Goal: Task Accomplishment & Management: Manage account settings

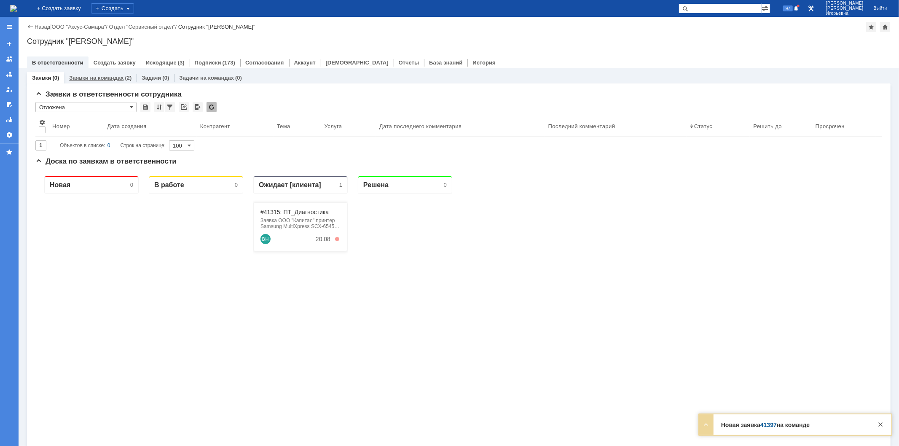
click at [98, 79] on link "Заявки на командах" at bounding box center [96, 78] width 54 height 6
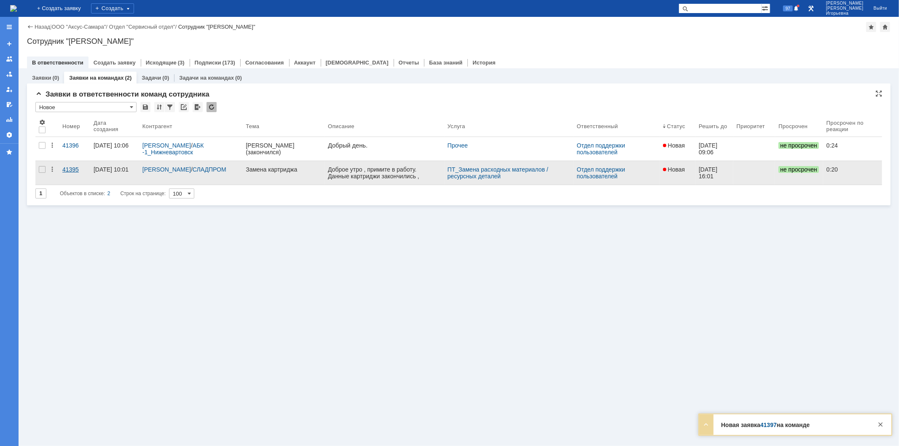
click at [68, 167] on div "41395" at bounding box center [74, 169] width 24 height 7
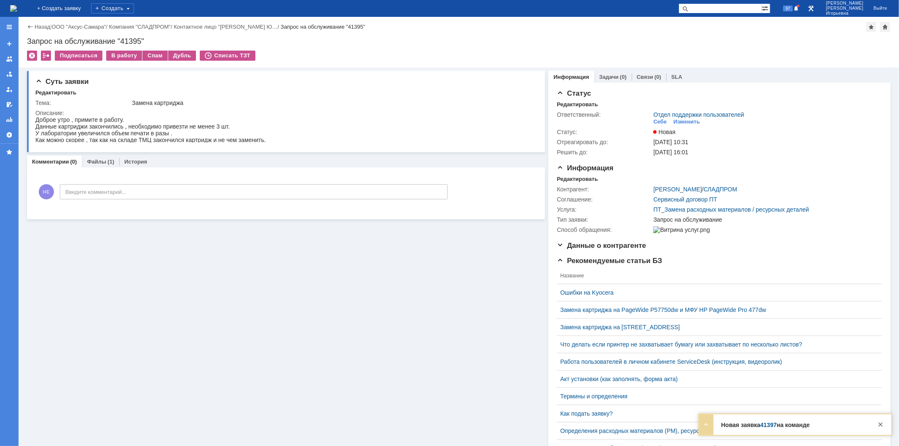
click at [17, 7] on img at bounding box center [13, 8] width 7 height 7
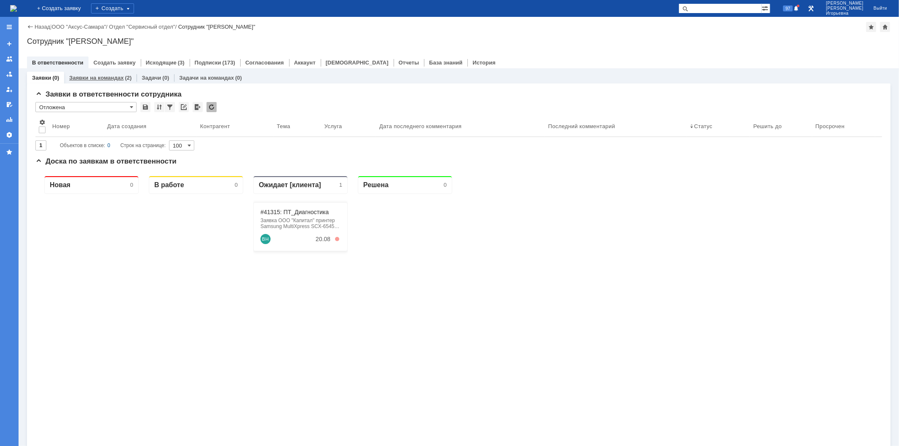
click at [102, 76] on link "Заявки на командах" at bounding box center [96, 78] width 54 height 6
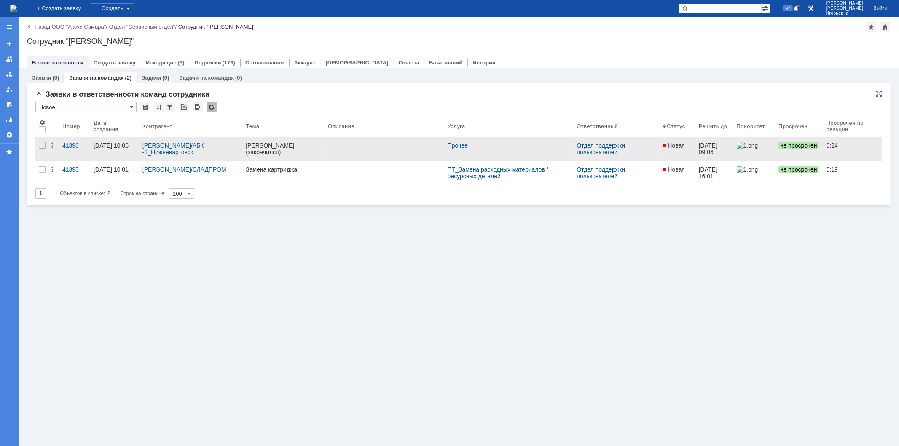
click at [70, 144] on div "41396" at bounding box center [74, 145] width 24 height 7
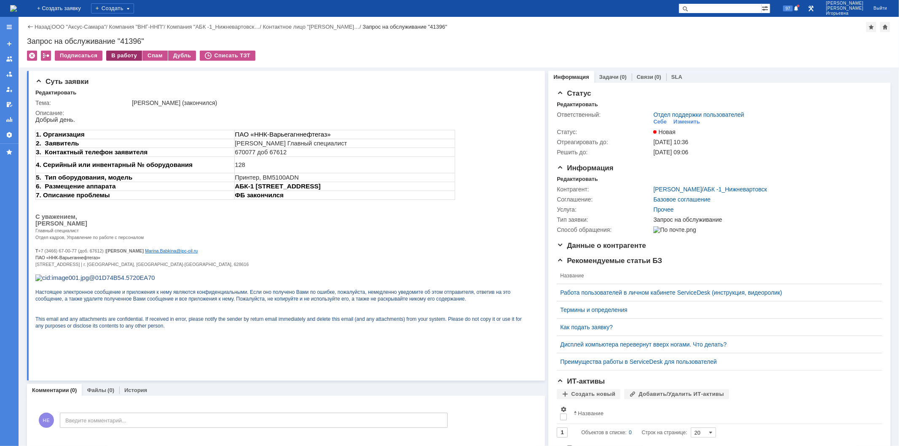
click at [116, 56] on div "В работу" at bounding box center [124, 56] width 36 height 10
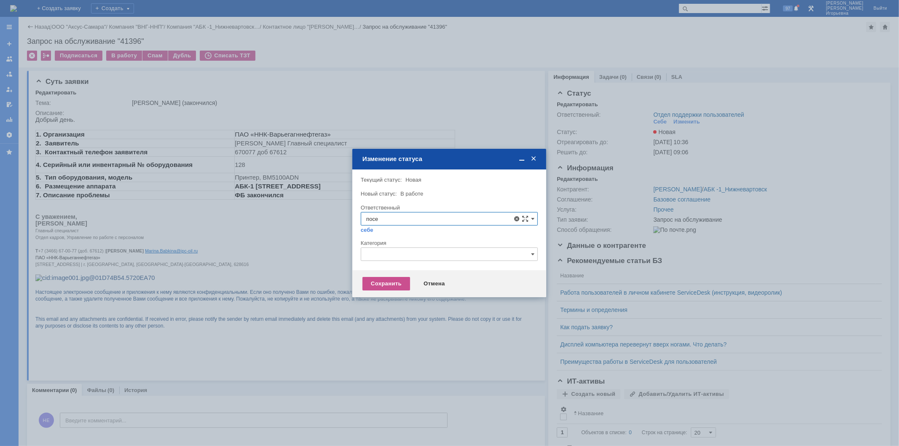
click at [417, 276] on div "Поселённова Виктория Александровна" at bounding box center [449, 279] width 176 height 13
type input "[PERSON_NAME]"
click at [389, 286] on div "Сохранить" at bounding box center [387, 283] width 48 height 13
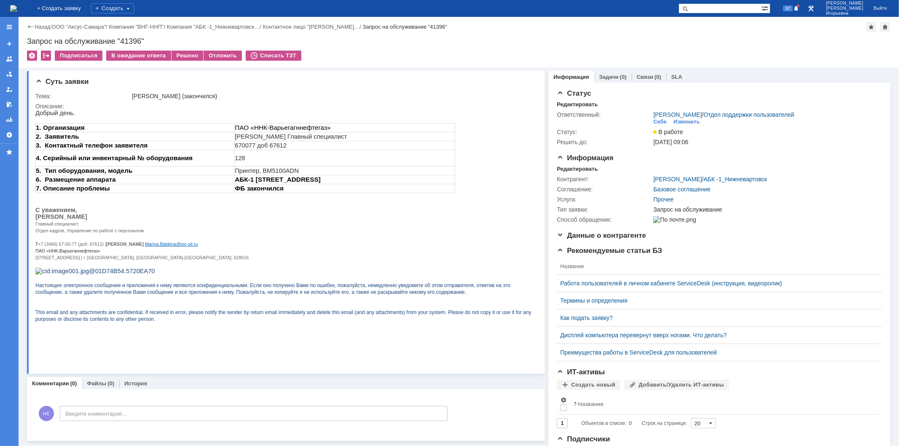
click at [126, 40] on div "Запрос на обслуживание "41396"" at bounding box center [459, 41] width 864 height 8
copy div "41396"
click at [17, 5] on img at bounding box center [13, 8] width 7 height 7
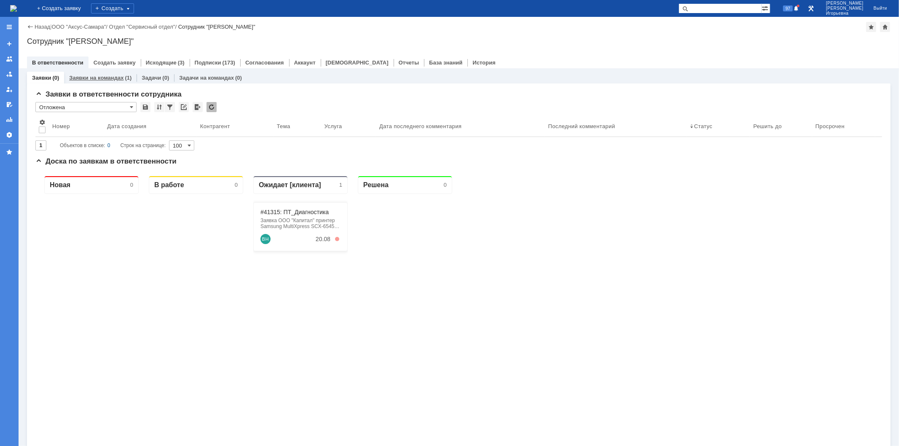
click at [93, 76] on link "Заявки на командах" at bounding box center [96, 78] width 54 height 6
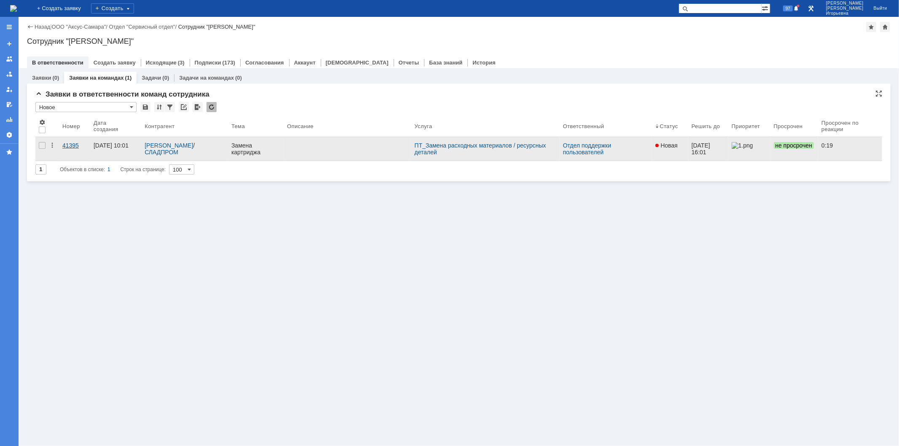
click at [68, 147] on div "41395" at bounding box center [74, 145] width 24 height 7
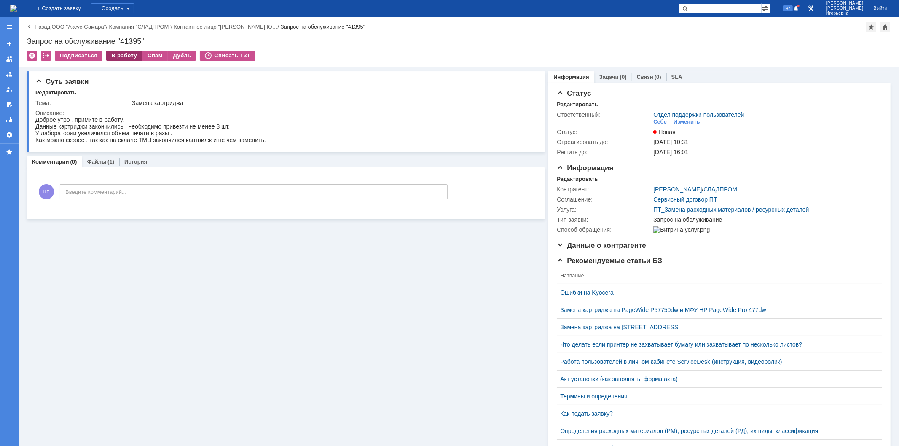
click at [123, 55] on div "В работу" at bounding box center [124, 56] width 36 height 10
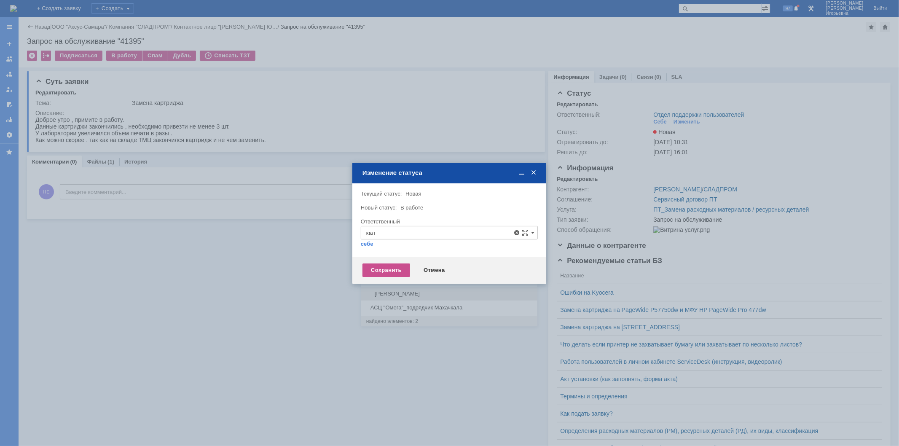
click at [406, 293] on span "Калугин Александр Николаевич" at bounding box center [449, 293] width 166 height 7
type input "Калугин Александр Николаевич"
click at [387, 270] on div "Сохранить" at bounding box center [387, 269] width 48 height 13
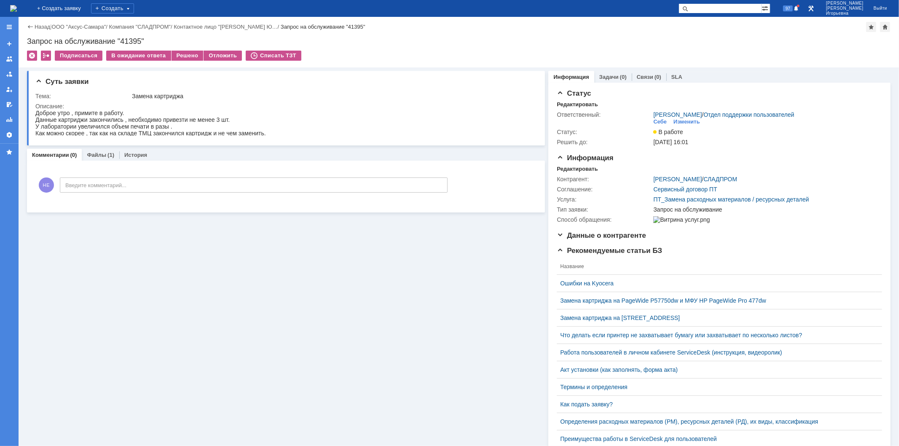
click at [133, 40] on div "Запрос на обслуживание "41395"" at bounding box center [459, 41] width 864 height 8
copy div "41395"
click at [17, 7] on img at bounding box center [13, 8] width 7 height 7
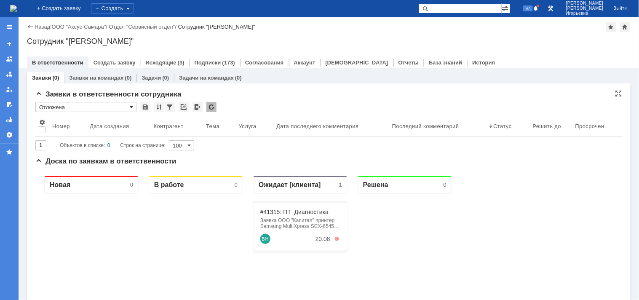
click at [132, 105] on span at bounding box center [131, 107] width 3 height 7
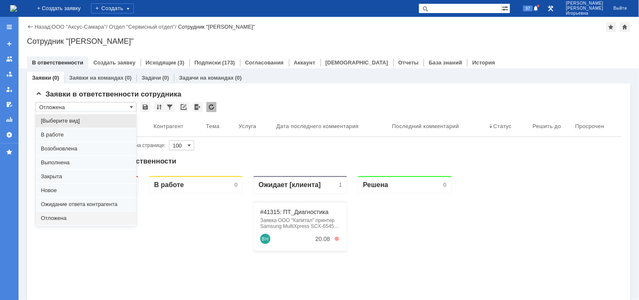
scroll to position [23, 0]
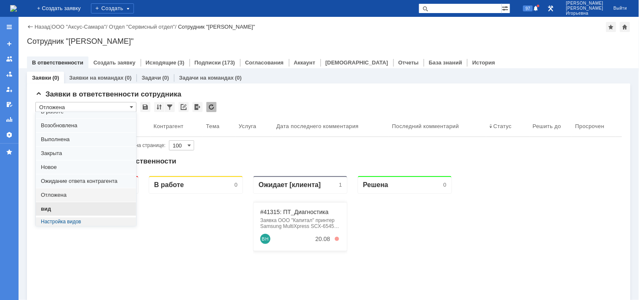
click at [49, 212] on span "вид" at bounding box center [86, 209] width 90 height 7
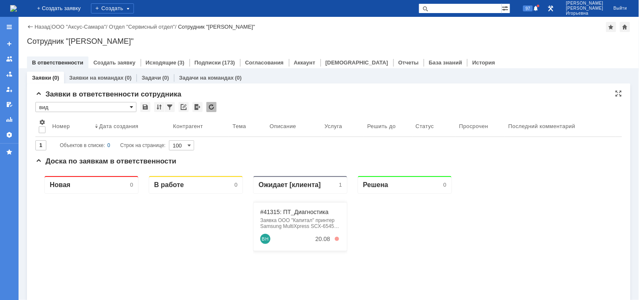
click at [132, 107] on span at bounding box center [131, 107] width 3 height 7
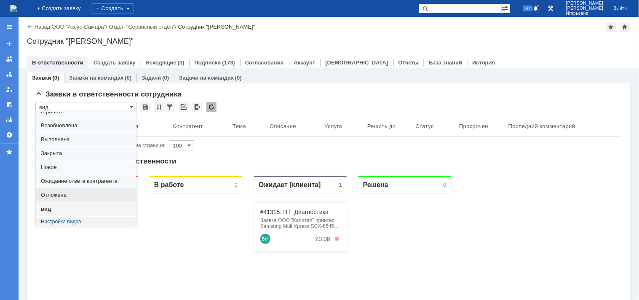
click at [62, 196] on span "Отложена" at bounding box center [86, 195] width 90 height 7
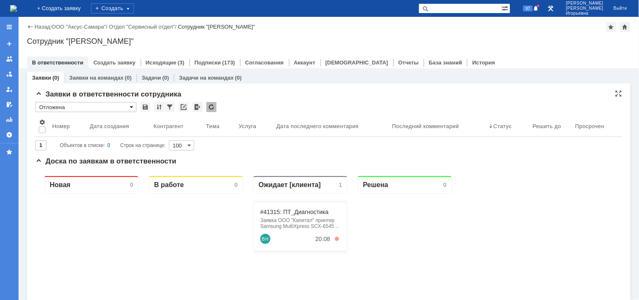
click at [131, 105] on span at bounding box center [131, 107] width 3 height 7
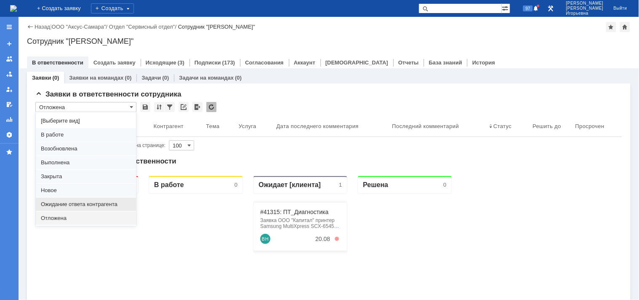
click at [67, 203] on span "Ожидание ответа контрагента" at bounding box center [86, 204] width 90 height 7
type input "Ожидание ответа контрагента"
type input "20"
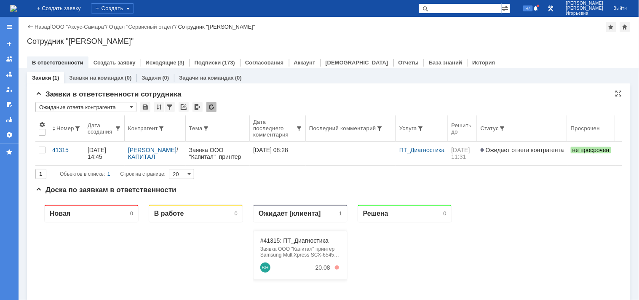
scroll to position [0, 0]
click at [132, 106] on span at bounding box center [131, 107] width 3 height 7
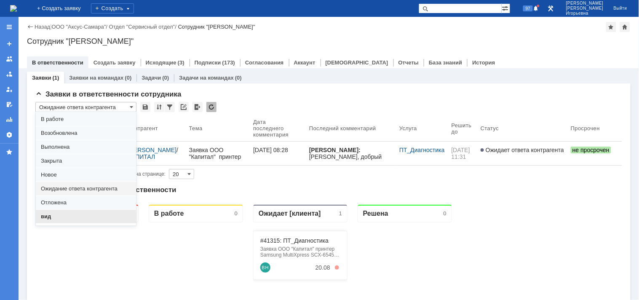
scroll to position [23, 0]
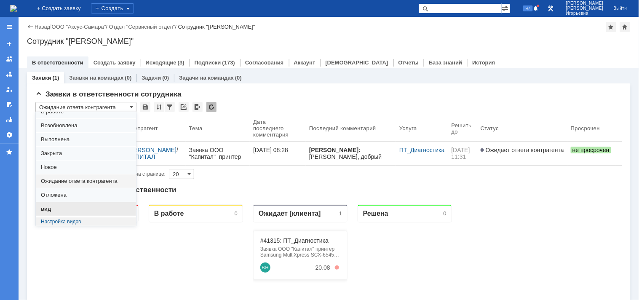
click at [48, 209] on span "вид" at bounding box center [86, 209] width 90 height 7
type input "вид"
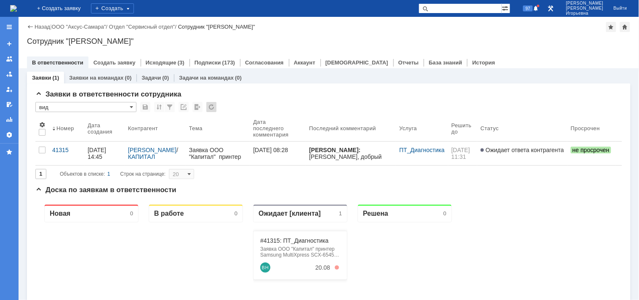
type input "100"
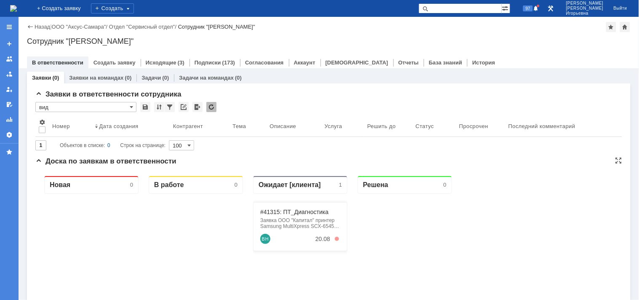
type input "вид"
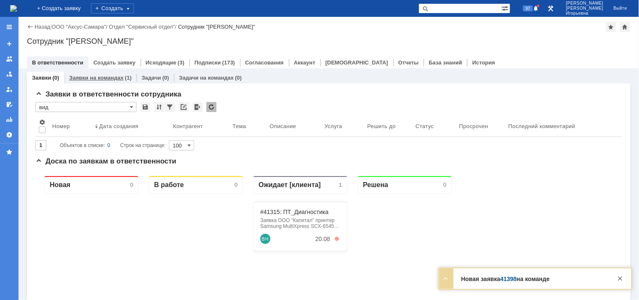
click at [95, 77] on link "Заявки на командах" at bounding box center [96, 78] width 54 height 6
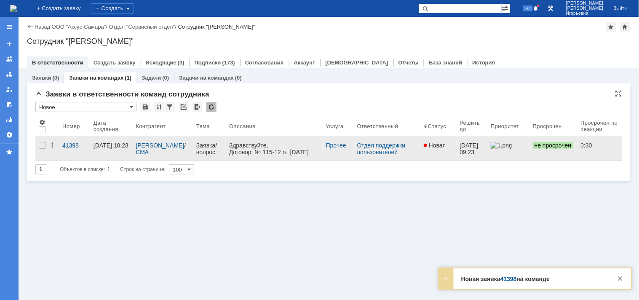
click at [66, 146] on div "41398" at bounding box center [74, 145] width 24 height 7
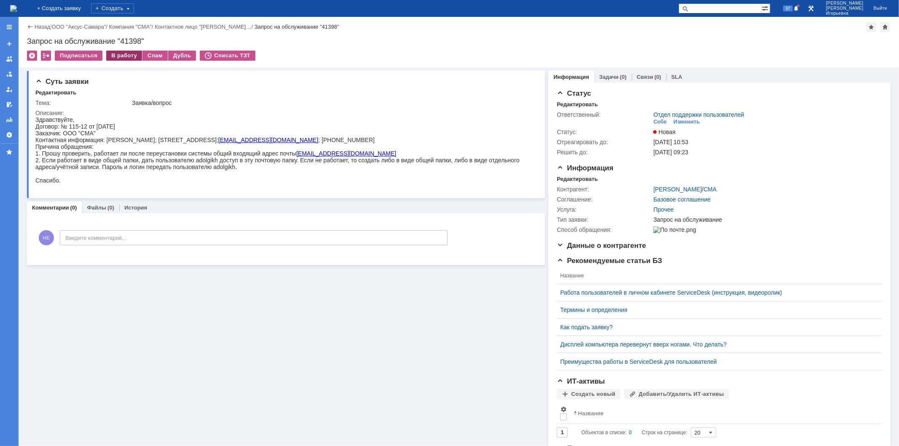
click at [125, 54] on div "В работу" at bounding box center [124, 56] width 36 height 10
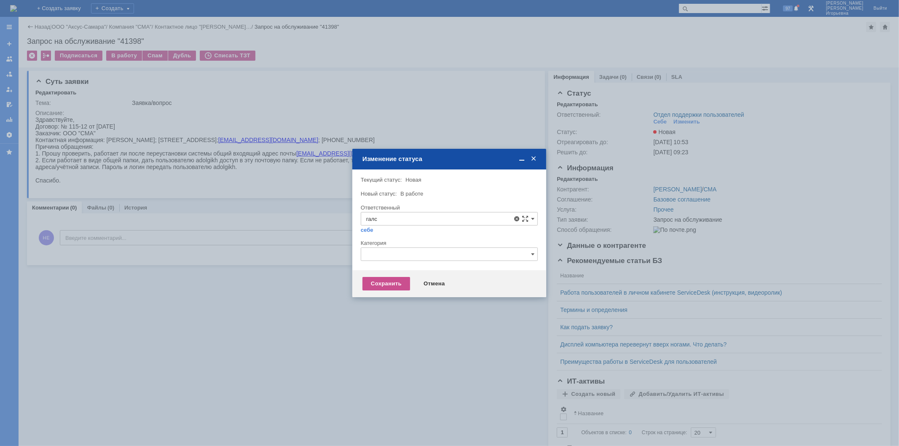
click at [403, 277] on span "Галстьян Степан Александрович" at bounding box center [449, 280] width 166 height 7
type input "Галстьян Степан Александрович"
click at [395, 282] on div "Сохранить" at bounding box center [387, 283] width 48 height 13
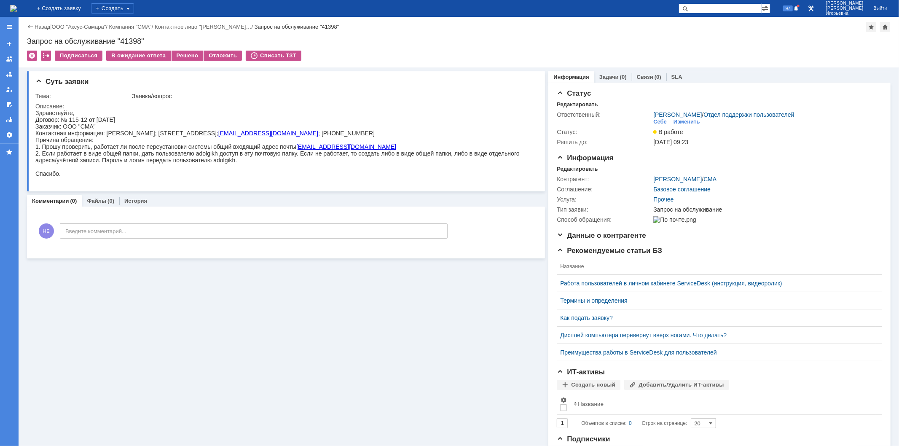
click at [136, 39] on div "Запрос на обслуживание "41398"" at bounding box center [459, 41] width 864 height 8
copy div "41398"
click at [16, 5] on img at bounding box center [13, 8] width 7 height 7
